Goal: Transaction & Acquisition: Purchase product/service

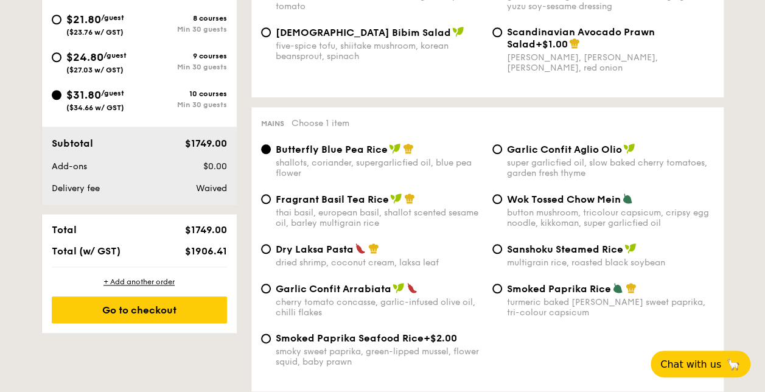
scroll to position [365, 0]
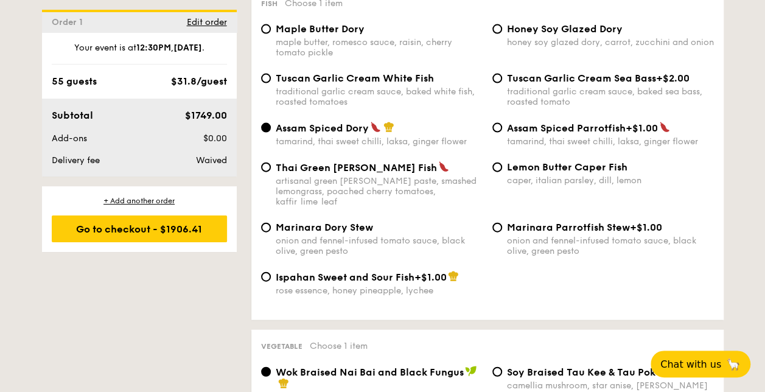
scroll to position [1461, 0]
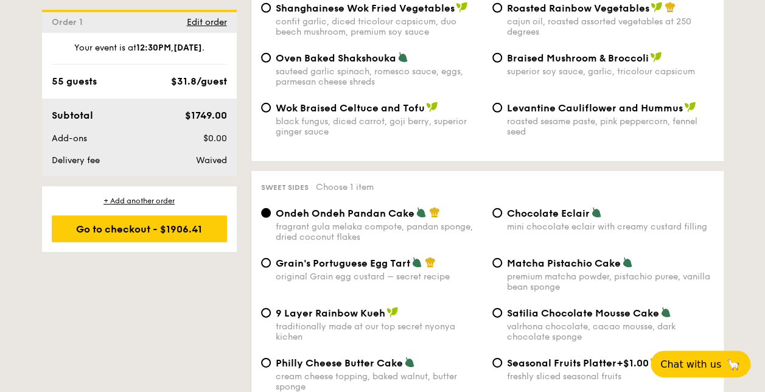
scroll to position [1644, 0]
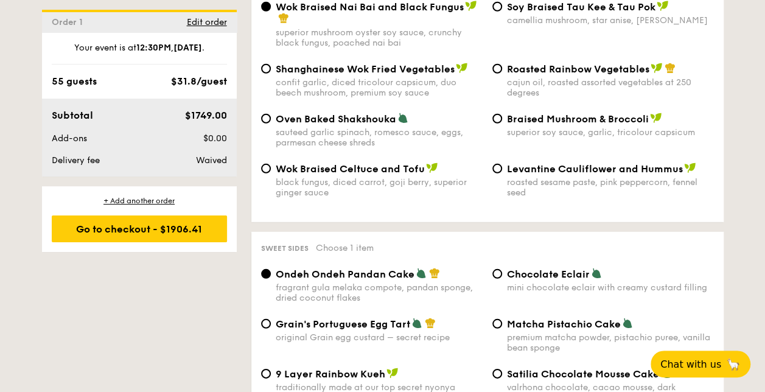
click at [155, 303] on div "1 - Select menu 2 - Select items 3 - Check out Order 1 [DATE] 12:30PM 55 guests…" at bounding box center [382, 278] width 701 height 3244
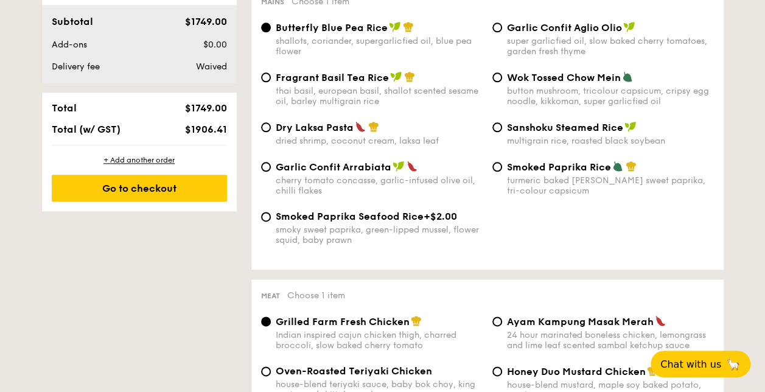
scroll to position [244, 0]
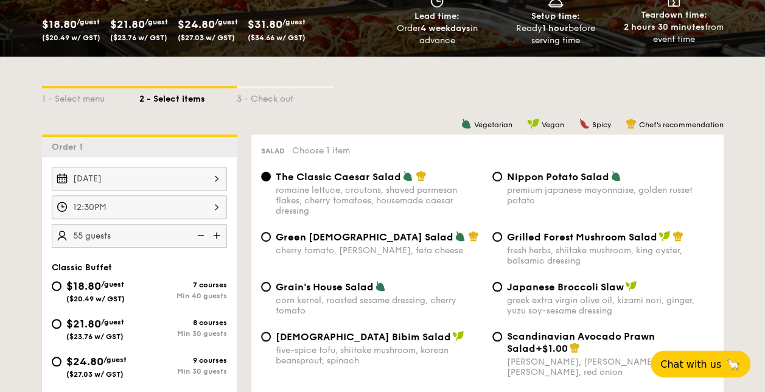
click at [216, 233] on img at bounding box center [218, 235] width 18 height 23
click at [201, 234] on img at bounding box center [200, 235] width 18 height 23
type input "55 guests"
click at [376, 86] on div "1 - Select menu 2 - Select items 3 - Check out" at bounding box center [383, 95] width 682 height 19
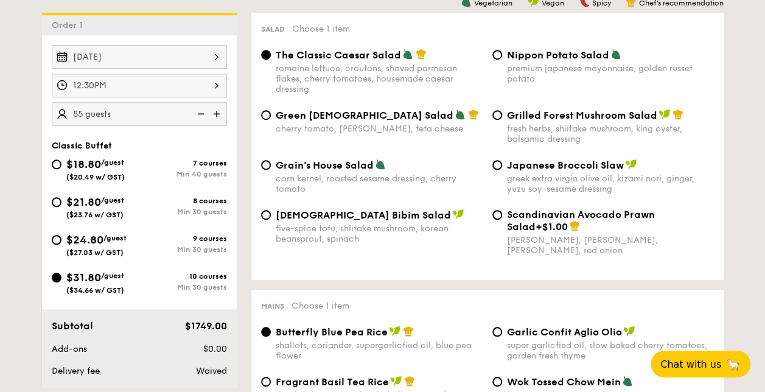
scroll to position [548, 0]
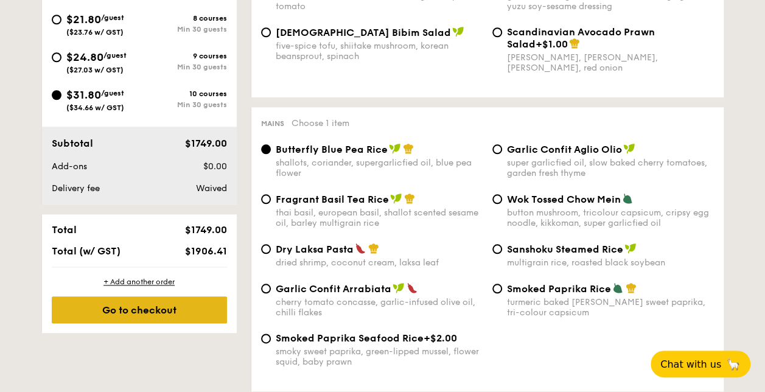
click at [121, 304] on div "Go to checkout" at bounding box center [139, 309] width 175 height 27
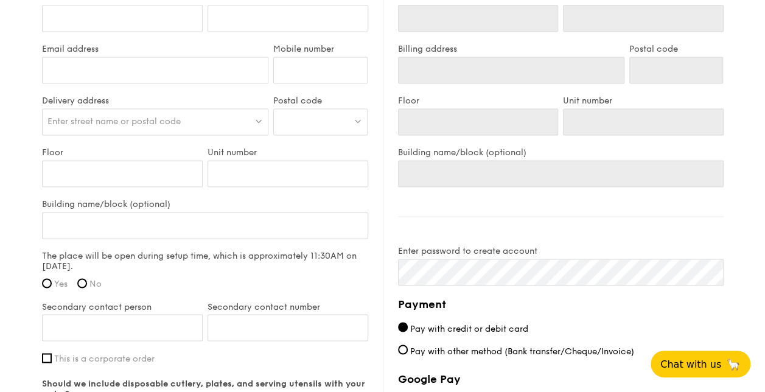
scroll to position [365, 0]
